Goal: Information Seeking & Learning: Learn about a topic

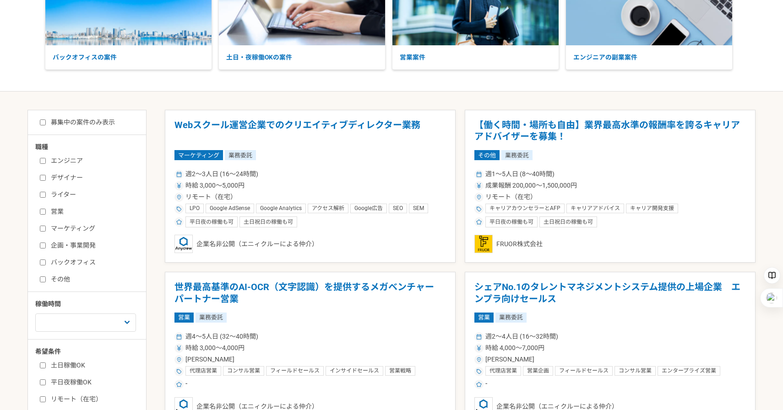
scroll to position [106, 0]
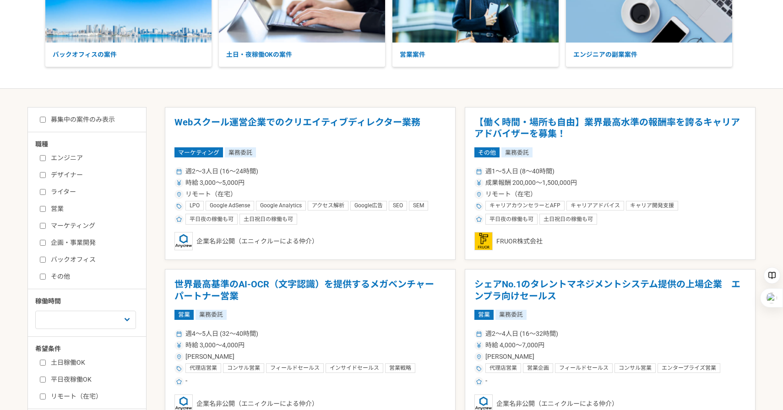
click at [43, 193] on input "ライター" at bounding box center [43, 192] width 6 height 6
checkbox input "true"
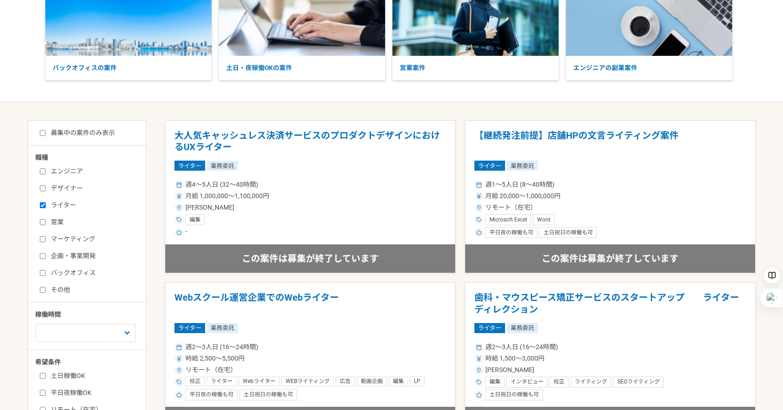
scroll to position [88, 0]
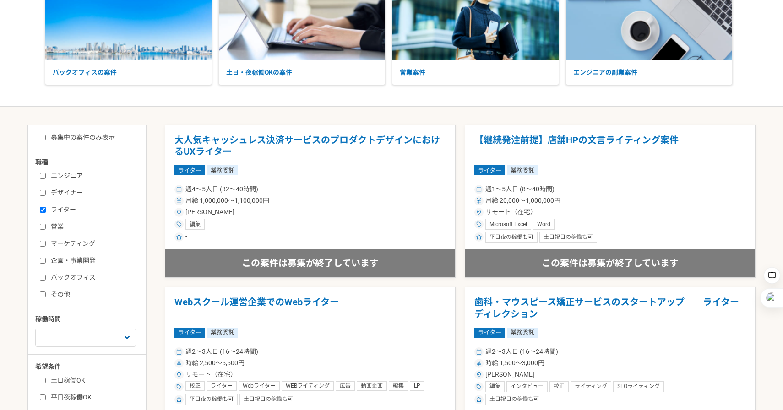
click at [43, 136] on input "募集中の案件のみ表示" at bounding box center [43, 138] width 6 height 6
checkbox input "true"
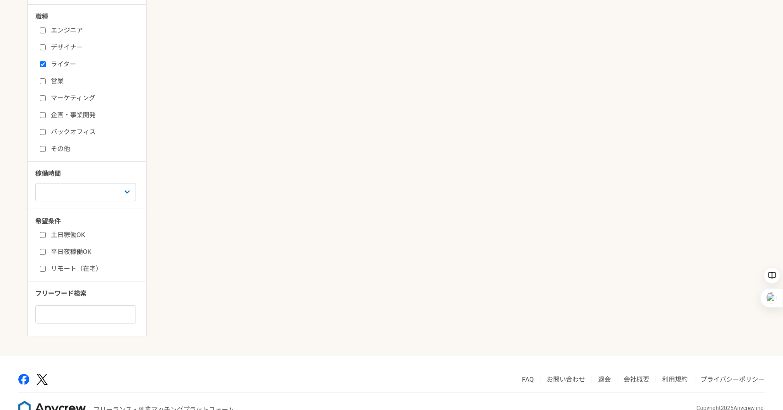
scroll to position [240, 0]
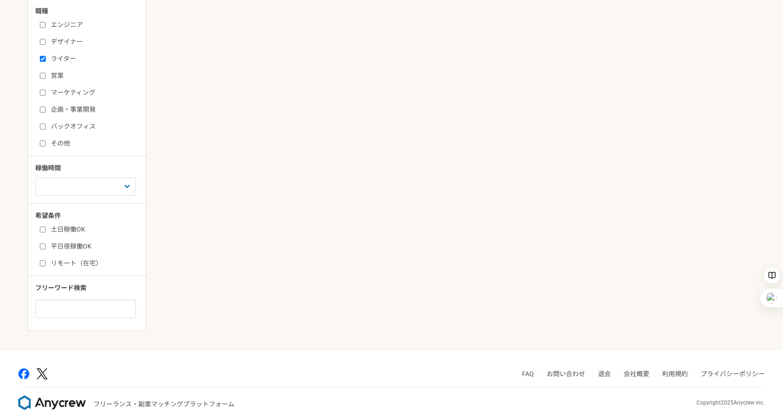
click at [44, 263] on input "リモート（在宅）" at bounding box center [43, 264] width 6 height 6
checkbox input "true"
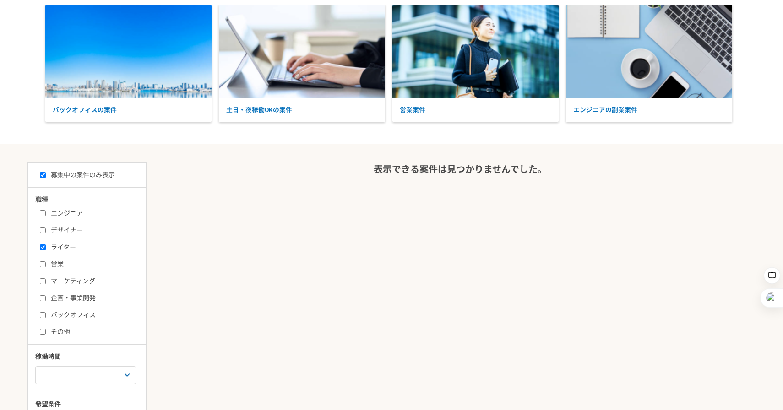
scroll to position [39, 0]
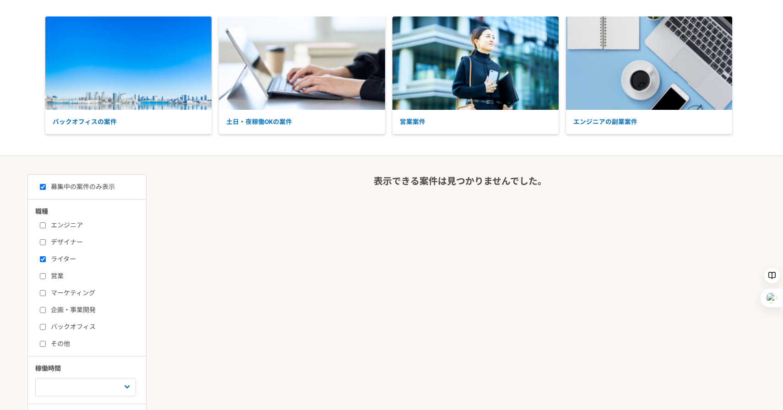
click at [49, 261] on label "ライター" at bounding box center [92, 260] width 105 height 10
click at [46, 261] on input "ライター" at bounding box center [43, 260] width 6 height 6
checkbox input "false"
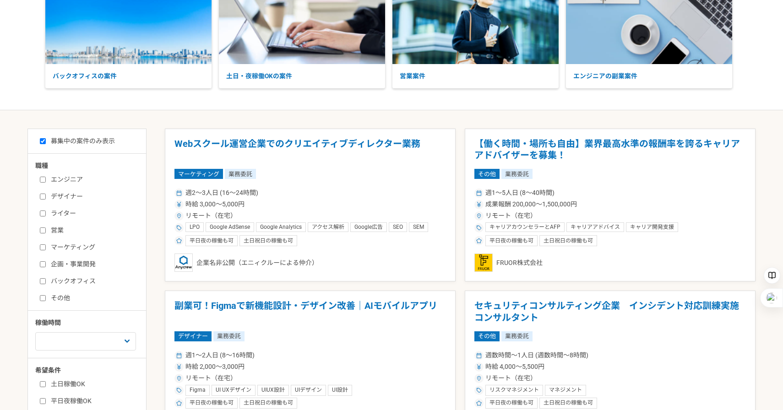
scroll to position [88, 0]
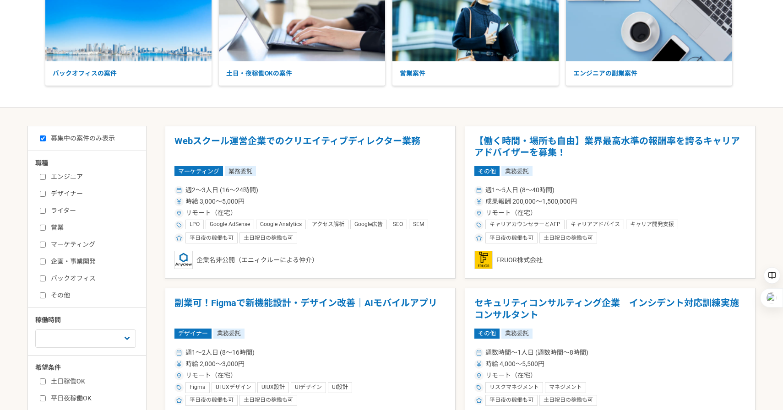
click at [46, 283] on label "バックオフィス" at bounding box center [92, 279] width 105 height 10
click at [46, 282] on input "バックオフィス" at bounding box center [43, 279] width 6 height 6
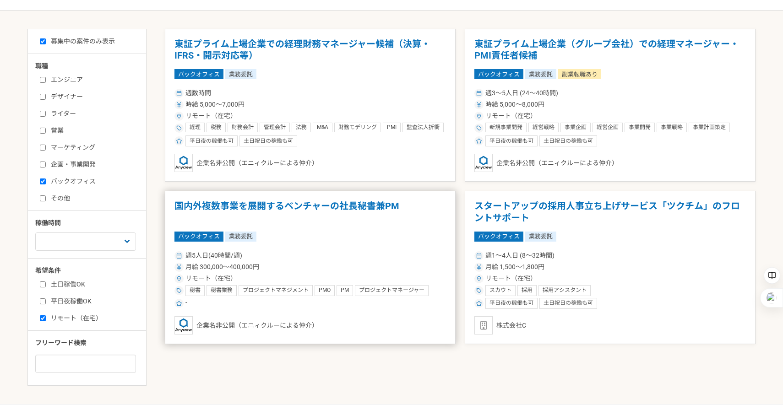
scroll to position [123, 0]
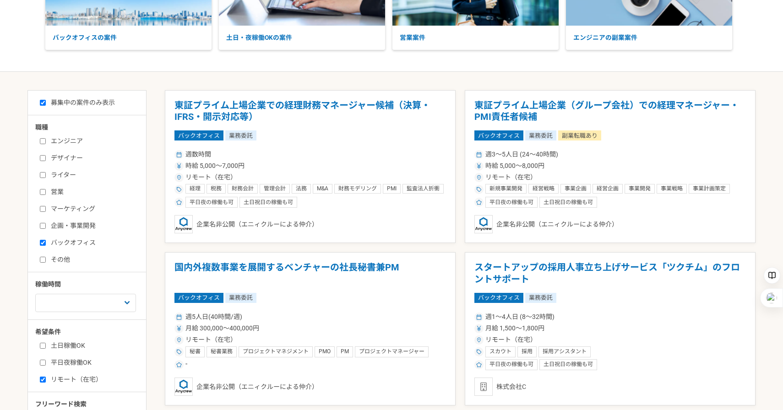
click at [41, 241] on input "バックオフィス" at bounding box center [43, 243] width 6 height 6
checkbox input "false"
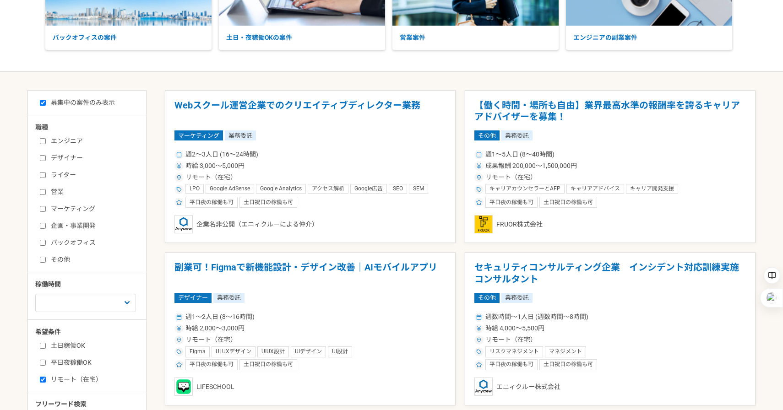
click at [45, 193] on input "営業" at bounding box center [43, 192] width 6 height 6
checkbox input "true"
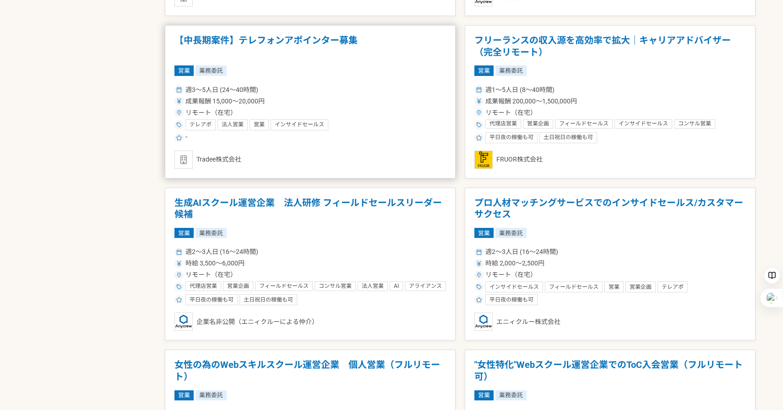
scroll to position [843, 0]
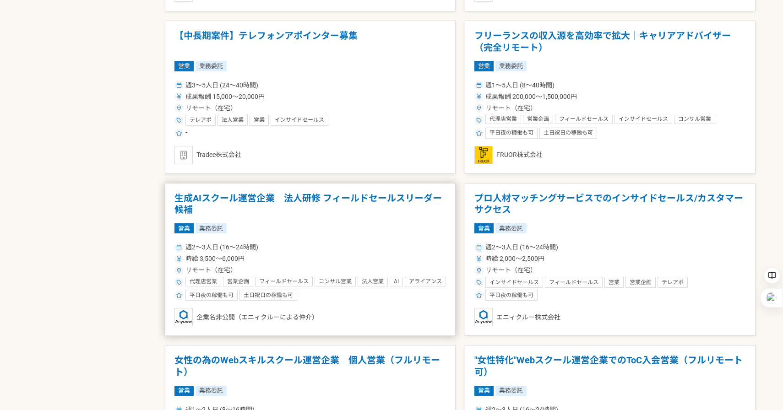
click at [388, 200] on h1 "生成AIスクール運営企業　法人研修 フィールドセールスリーダー候補" at bounding box center [311, 204] width 272 height 23
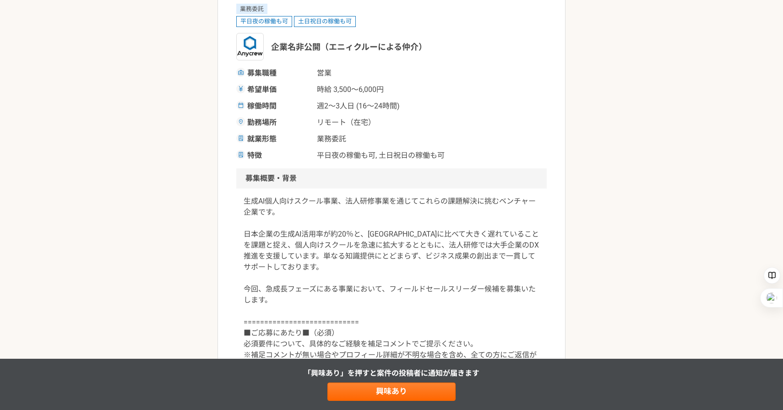
scroll to position [128, 0]
